Goal: Information Seeking & Learning: Find specific fact

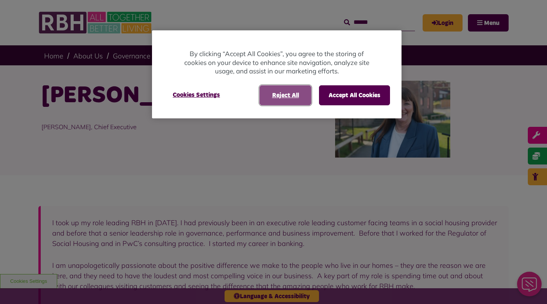
click at [288, 96] on button "Reject All" at bounding box center [285, 95] width 52 height 20
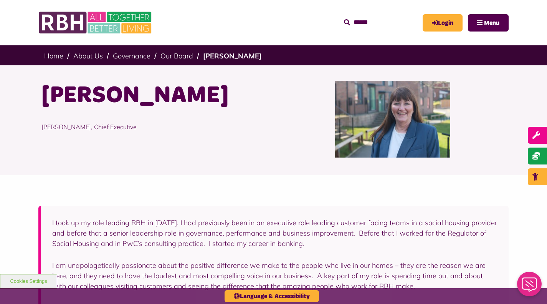
click at [0, 0] on link "About Us" at bounding box center [0, 0] width 0 height 0
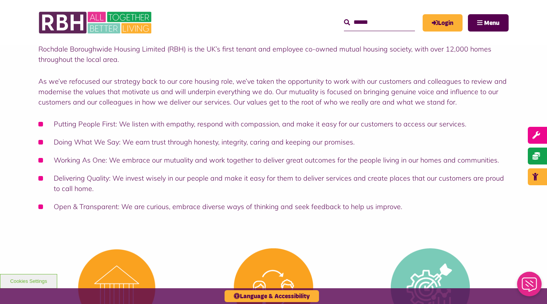
scroll to position [77, 0]
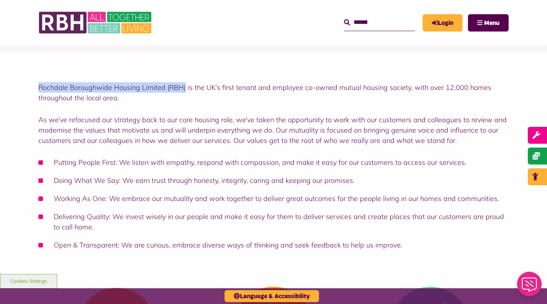
drag, startPoint x: 186, startPoint y: 88, endPoint x: 39, endPoint y: 89, distance: 147.0
click at [39, 89] on p "Rochdale Boroughwide Housing Limited (RBH) is the UK’s first tenant and employe…" at bounding box center [273, 92] width 470 height 21
copy p "Rochdale Boroughwide Housing Limited (RBH)"
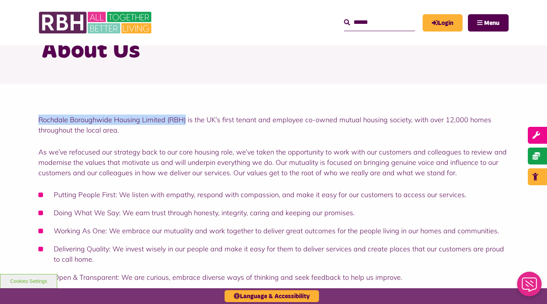
scroll to position [0, 0]
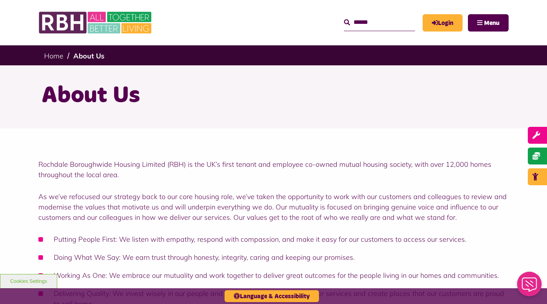
click at [357, 25] on input "Search" at bounding box center [379, 22] width 71 height 17
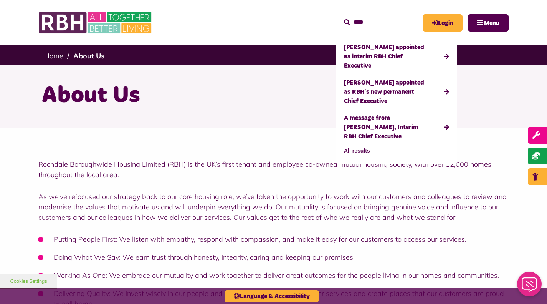
type input "****"
click at [344, 18] on button "Search" at bounding box center [347, 22] width 6 height 9
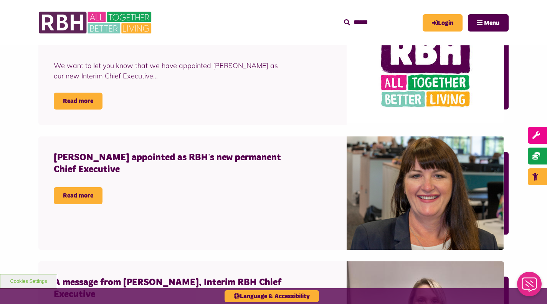
scroll to position [230, 0]
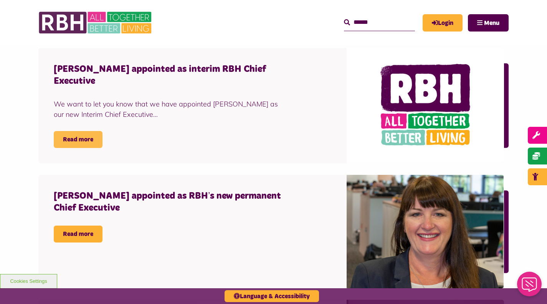
click at [84, 136] on link "Read more" at bounding box center [78, 139] width 49 height 17
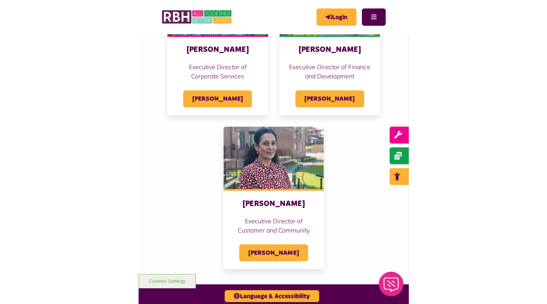
scroll to position [345, 0]
